Goal: Information Seeking & Learning: Learn about a topic

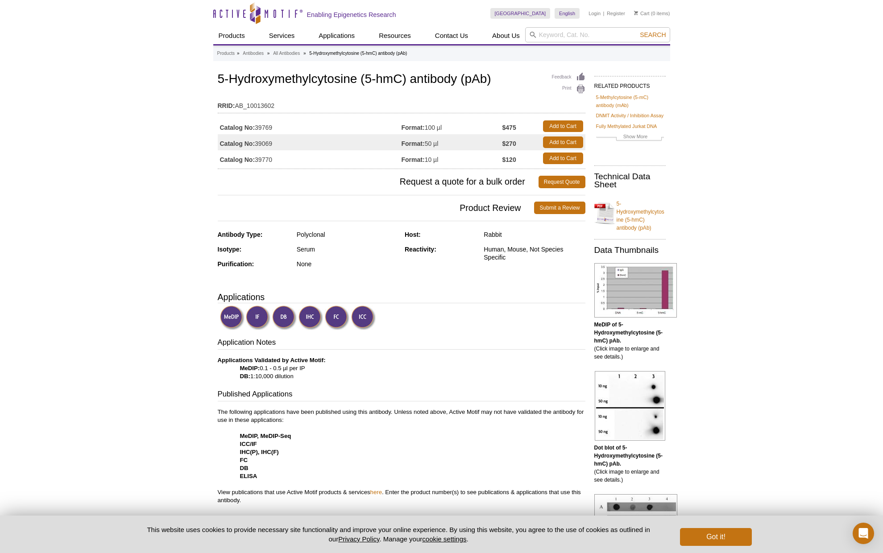
drag, startPoint x: 516, startPoint y: 128, endPoint x: 499, endPoint y: 128, distance: 16.5
click at [499, 128] on tr "Catalog No: 39769 Format: 100 µl $475 Add to Cart" at bounding box center [402, 126] width 368 height 16
copy tr "100 µl $475"
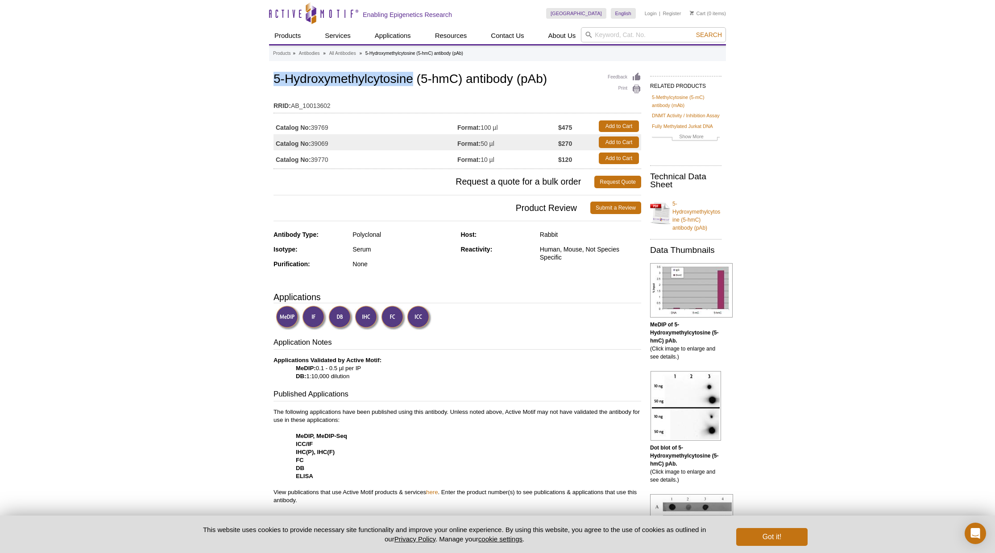
drag, startPoint x: 273, startPoint y: 79, endPoint x: 414, endPoint y: 77, distance: 141.0
copy h1 "5-Hydroxymethylcytosine"
